Goal: Task Accomplishment & Management: Manage account settings

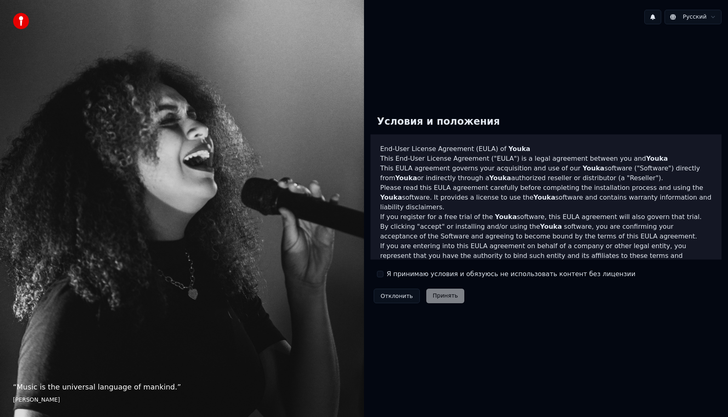
click at [384, 275] on div "Я принимаю условия и обязуюсь не использовать контент без лицензии" at bounding box center [506, 274] width 258 height 10
click at [383, 275] on button "Я принимаю условия и обязуюсь не использовать контент без лицензии" at bounding box center [380, 274] width 6 height 6
click at [379, 275] on button "Я принимаю условия и обязуюсь не использовать контент без лицензии" at bounding box center [380, 274] width 6 height 6
click at [381, 272] on button "Я принимаю условия и обязуюсь не использовать контент без лицензии" at bounding box center [380, 274] width 6 height 6
click at [447, 294] on button "Принять" at bounding box center [445, 295] width 38 height 15
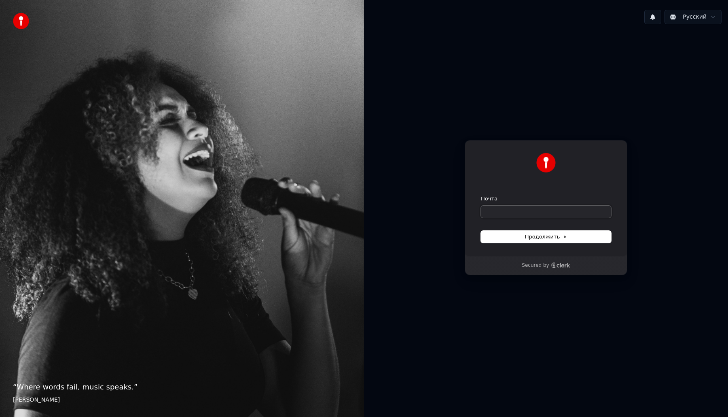
click at [548, 213] on input "Почта" at bounding box center [546, 211] width 130 height 12
type input "*"
click at [557, 239] on span "Продолжить" at bounding box center [546, 236] width 42 height 7
type input "**********"
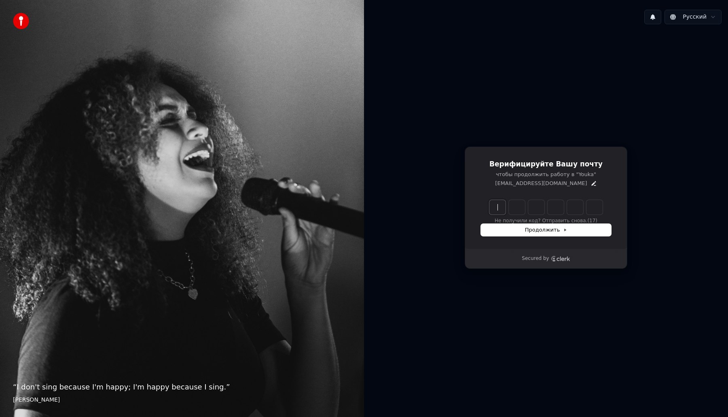
click at [495, 206] on input "Enter verification code" at bounding box center [553, 207] width 129 height 15
paste input "******"
type input "******"
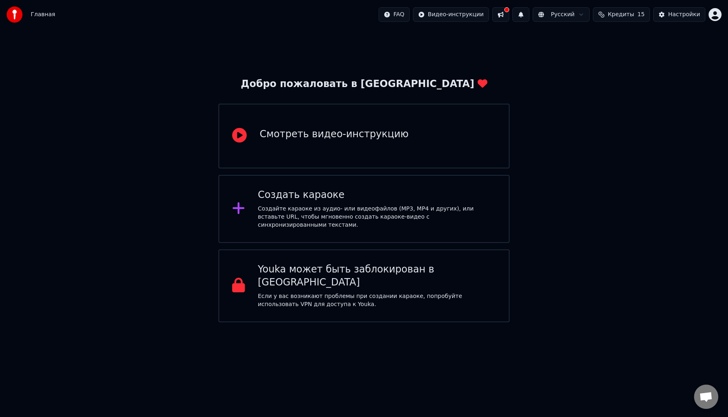
click at [335, 195] on div "Создать караоке" at bounding box center [377, 194] width 238 height 13
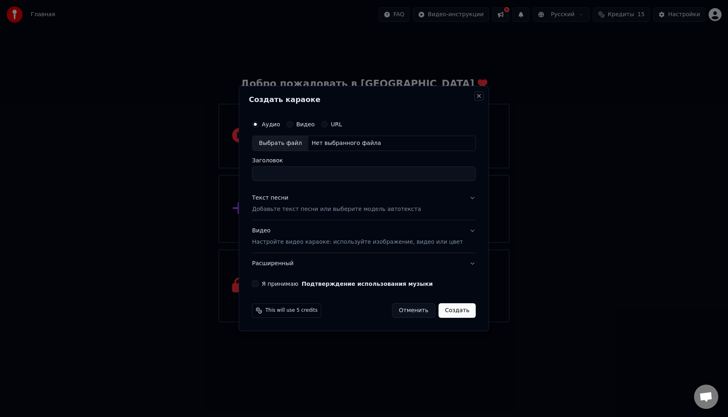
click at [476, 95] on button "Close" at bounding box center [479, 96] width 6 height 6
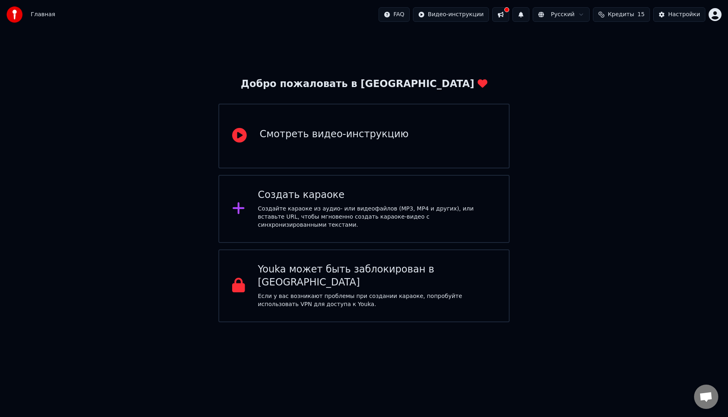
click at [351, 277] on div "Youka может быть заблокирован в [GEOGRAPHIC_DATA] Если у вас возникают проблемы…" at bounding box center [377, 285] width 238 height 45
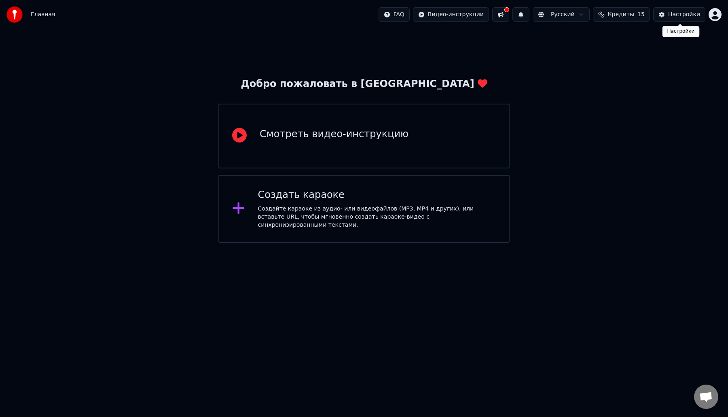
click at [682, 17] on div "Настройки" at bounding box center [684, 15] width 32 height 8
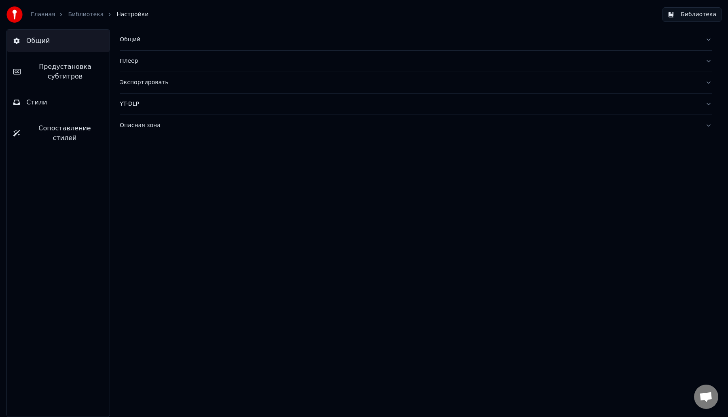
click at [363, 59] on div "Плеер" at bounding box center [409, 61] width 579 height 8
click at [364, 42] on div "Общий" at bounding box center [409, 40] width 579 height 8
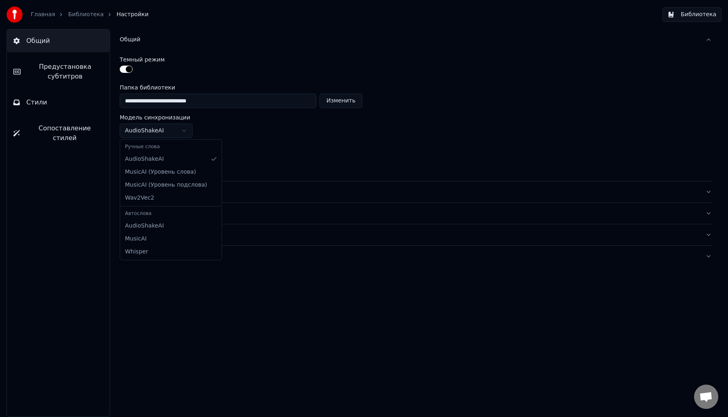
click at [185, 129] on html "**********" at bounding box center [364, 208] width 728 height 417
click at [705, 40] on button "Общий" at bounding box center [416, 39] width 592 height 21
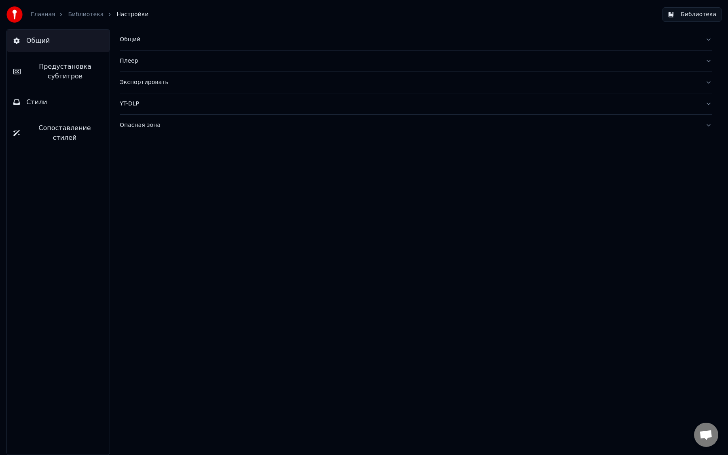
click at [66, 75] on span "Предустановка субтитров" at bounding box center [65, 71] width 76 height 19
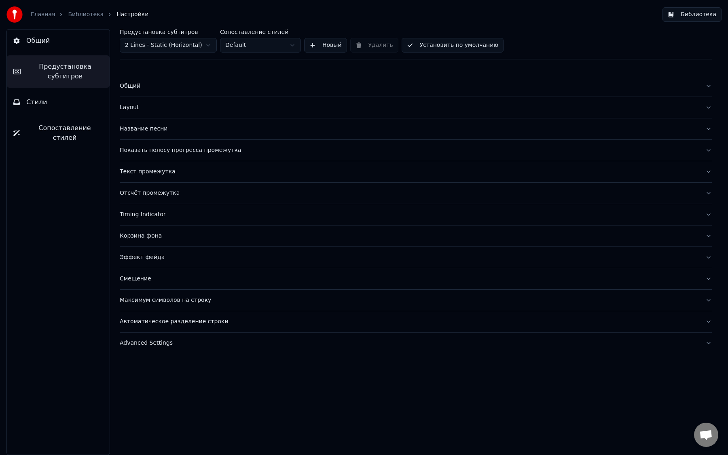
click at [59, 47] on button "Общий" at bounding box center [58, 41] width 103 height 23
